Goal: Register for event/course

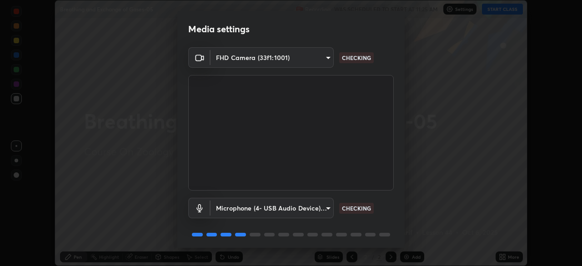
scroll to position [32, 0]
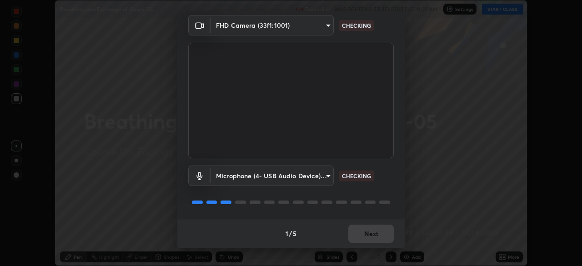
click at [367, 234] on div "1 / 5 Next" at bounding box center [290, 233] width 227 height 29
click at [366, 241] on div "1 / 5 Next" at bounding box center [290, 233] width 227 height 29
click at [368, 233] on div "1 / 5 Next" at bounding box center [290, 233] width 227 height 29
click at [376, 233] on div "1 / 5 Next" at bounding box center [290, 233] width 227 height 29
click at [374, 241] on div "1 / 5 Next" at bounding box center [290, 233] width 227 height 29
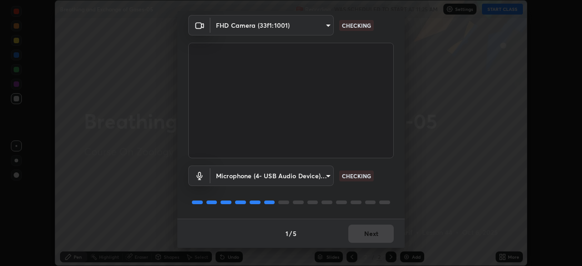
click at [376, 236] on div "1 / 5 Next" at bounding box center [290, 233] width 227 height 29
click at [376, 237] on div "1 / 5 Next" at bounding box center [290, 233] width 227 height 29
click at [375, 237] on div "1 / 5 Next" at bounding box center [290, 233] width 227 height 29
click at [377, 236] on div "1 / 5 Next" at bounding box center [290, 233] width 227 height 29
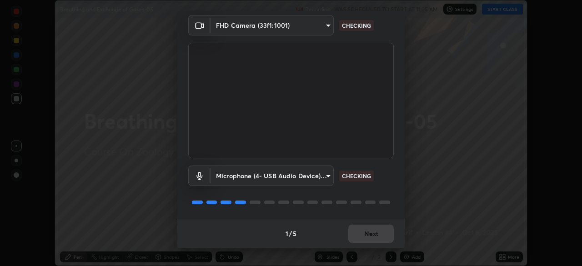
click at [378, 237] on div "1 / 5 Next" at bounding box center [290, 233] width 227 height 29
click at [379, 239] on div "1 / 5 Next" at bounding box center [290, 233] width 227 height 29
click at [380, 238] on div "1 / 5 Next" at bounding box center [290, 233] width 227 height 29
click at [379, 235] on div "1 / 5 Next" at bounding box center [290, 233] width 227 height 29
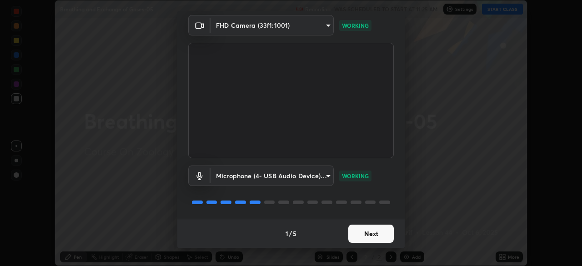
click at [371, 235] on button "Next" at bounding box center [370, 234] width 45 height 18
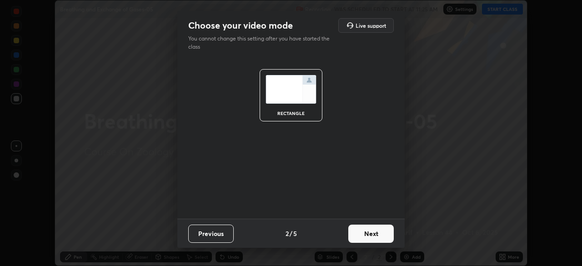
click at [369, 239] on button "Next" at bounding box center [370, 234] width 45 height 18
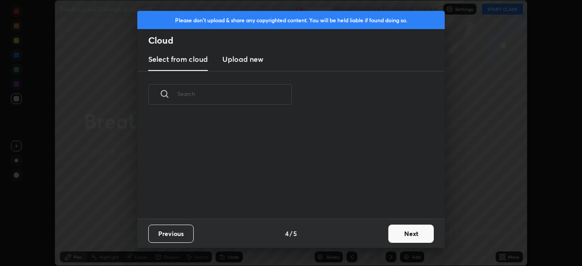
click at [412, 227] on button "Next" at bounding box center [410, 234] width 45 height 18
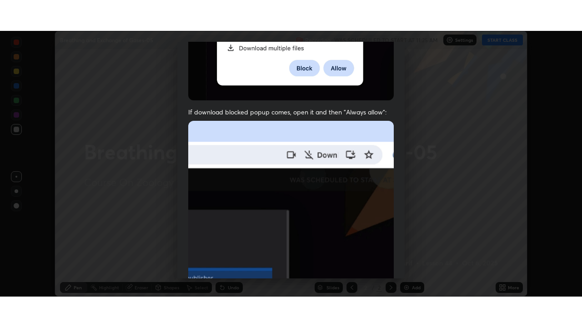
scroll to position [218, 0]
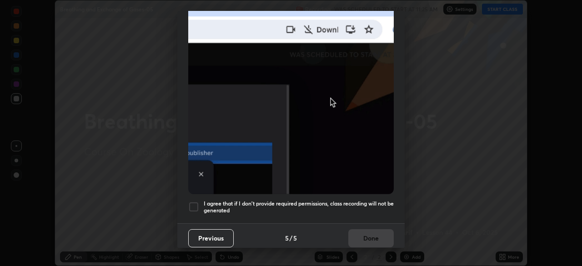
click at [362, 200] on h5 "I agree that if I don't provide required permissions, class recording will not …" at bounding box center [299, 207] width 190 height 14
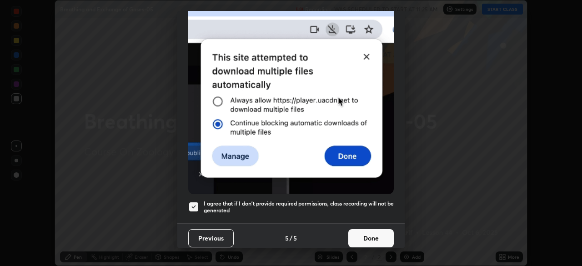
click at [366, 236] on button "Done" at bounding box center [370, 238] width 45 height 18
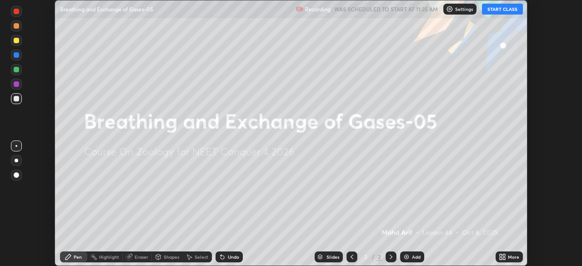
click at [504, 255] on icon at bounding box center [504, 255] width 2 height 2
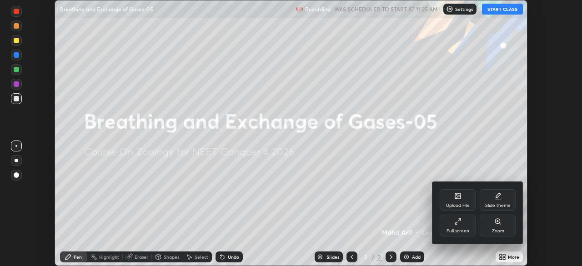
click at [463, 224] on div "Full screen" at bounding box center [458, 226] width 36 height 22
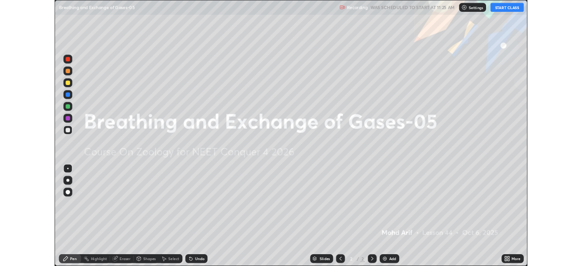
scroll to position [327, 582]
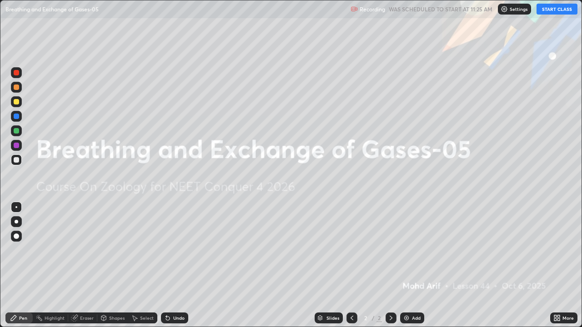
click at [559, 10] on button "START CLASS" at bounding box center [557, 9] width 41 height 11
click at [564, 266] on div "More" at bounding box center [568, 318] width 11 height 5
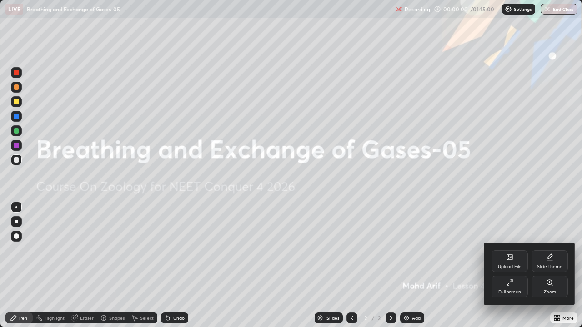
click at [510, 266] on div "Full screen" at bounding box center [510, 287] width 36 height 22
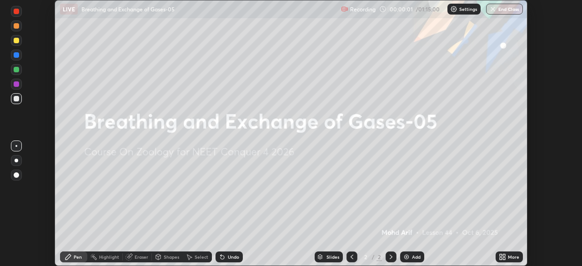
scroll to position [45218, 44902]
